Goal: Find specific page/section: Find specific page/section

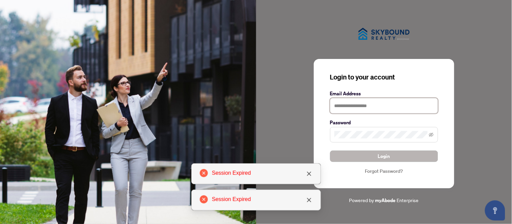
type input "**********"
click at [360, 157] on button "Login" at bounding box center [384, 156] width 108 height 11
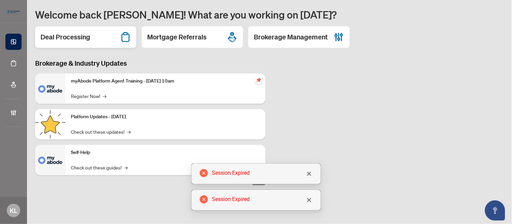
click at [79, 38] on h2 "Deal Processing" at bounding box center [65, 36] width 50 height 9
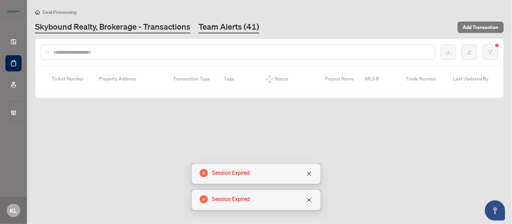
click at [242, 27] on link "Team Alerts (41)" at bounding box center [228, 27] width 61 height 12
